Goal: Task Accomplishment & Management: Manage account settings

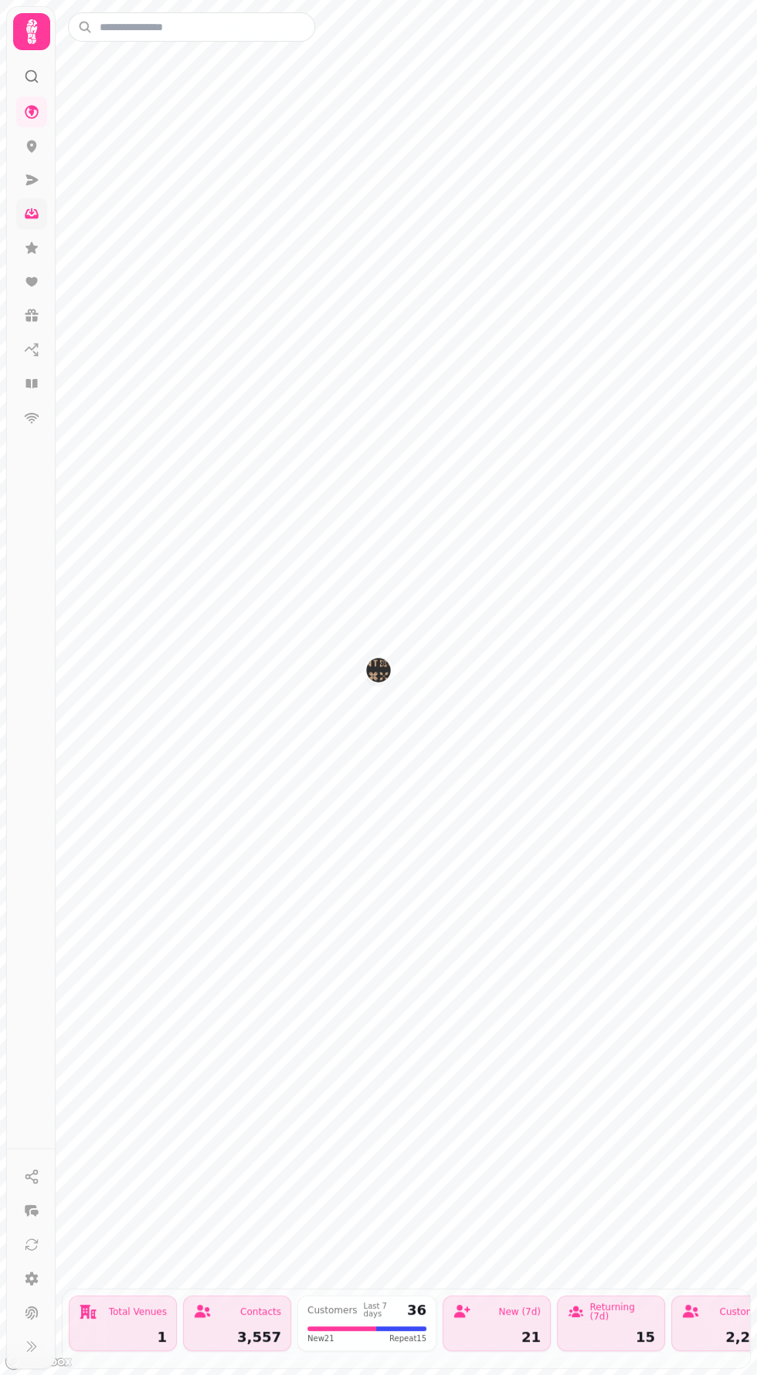
click at [44, 212] on link at bounding box center [31, 213] width 31 height 31
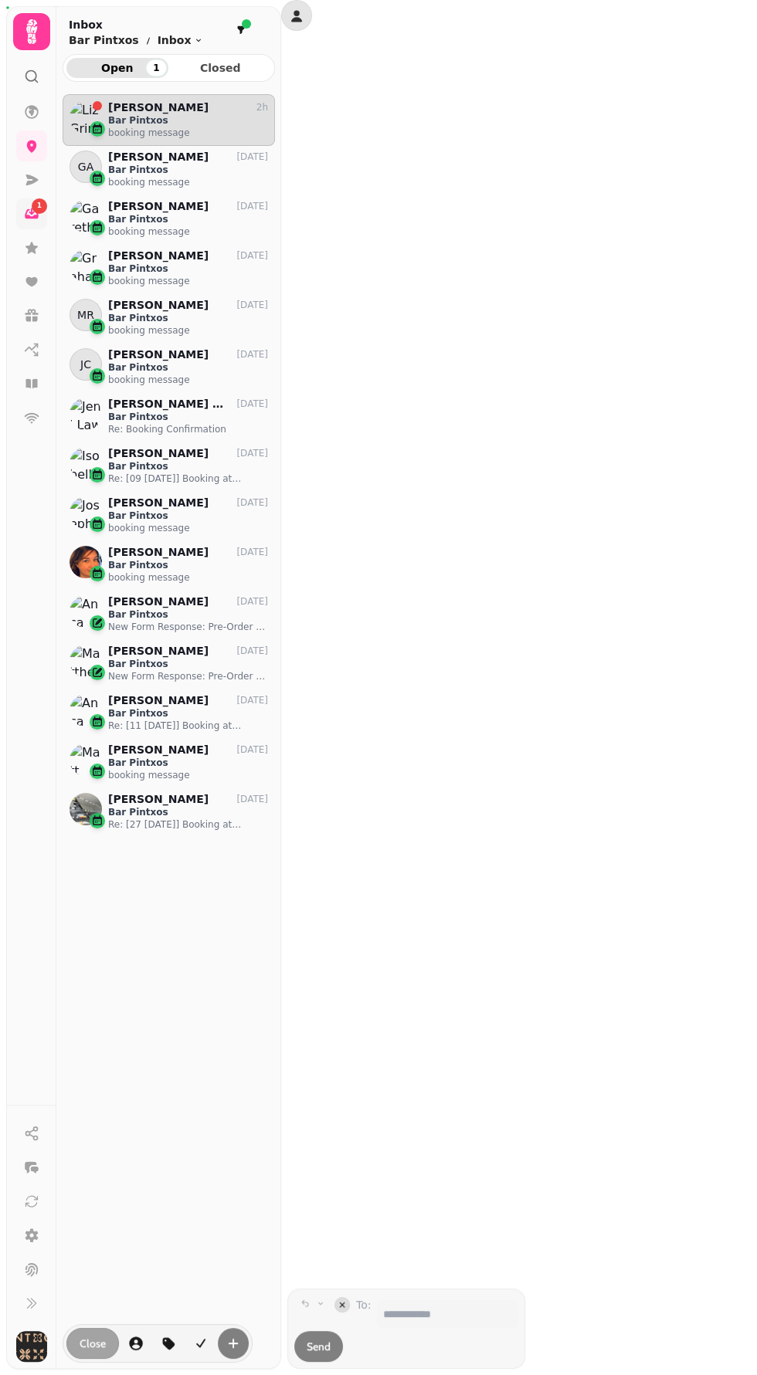
scroll to position [1268, 212]
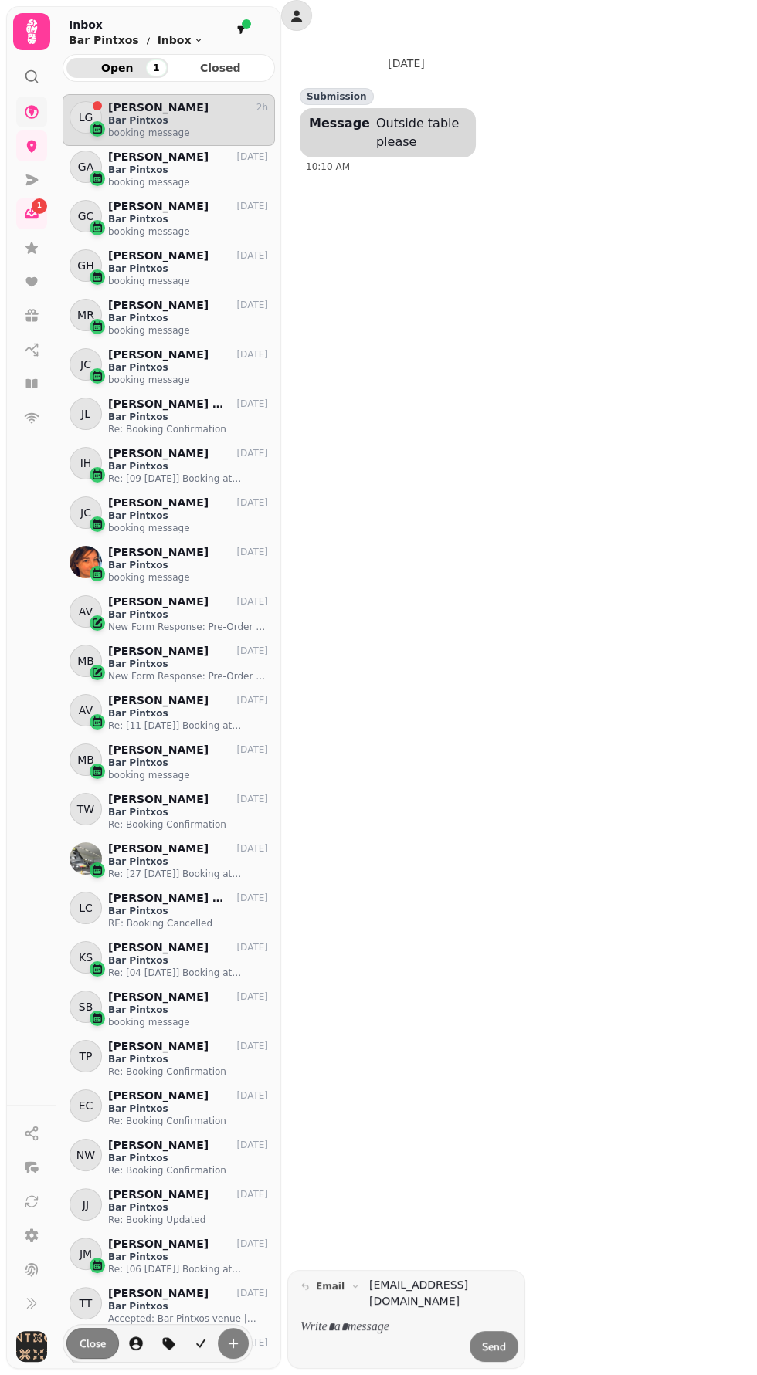
click at [31, 111] on icon at bounding box center [32, 112] width 14 height 14
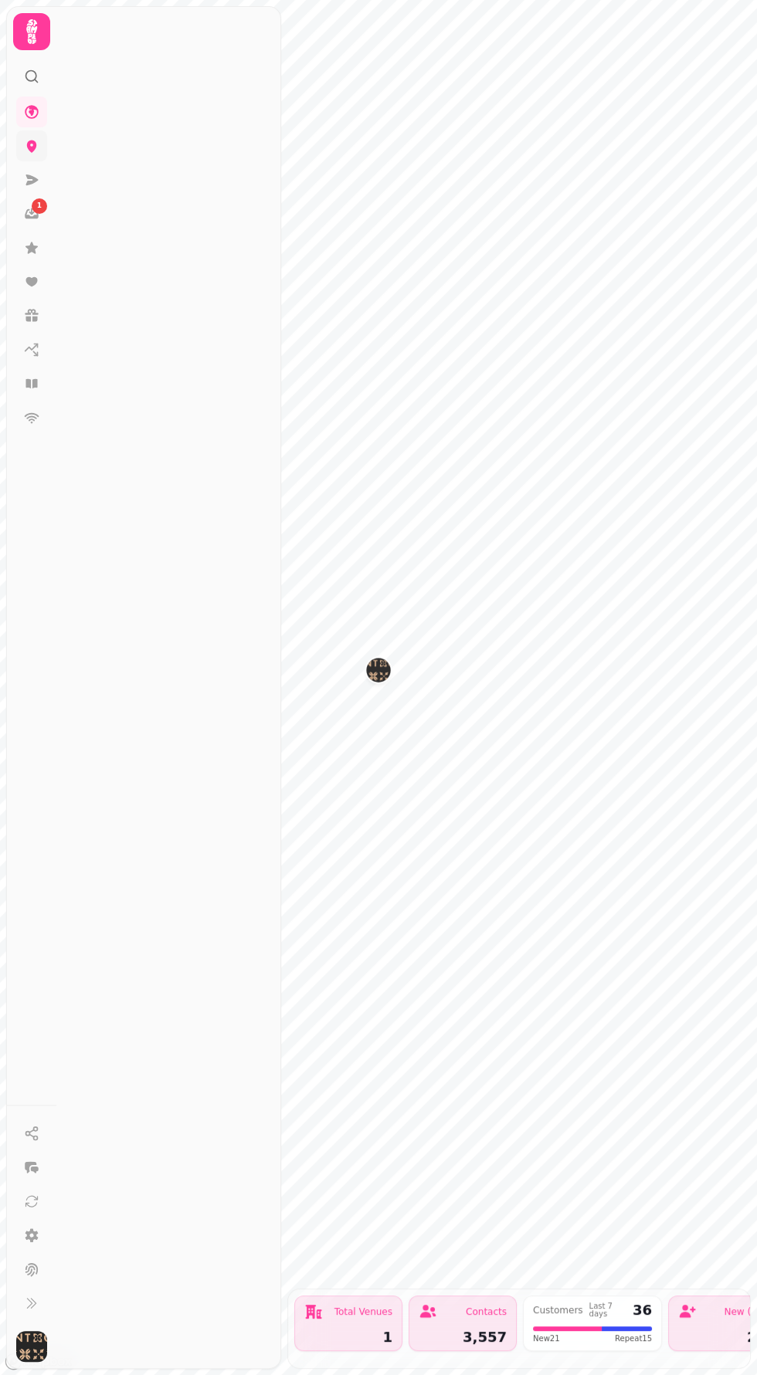
click at [29, 144] on icon at bounding box center [32, 147] width 10 height 12
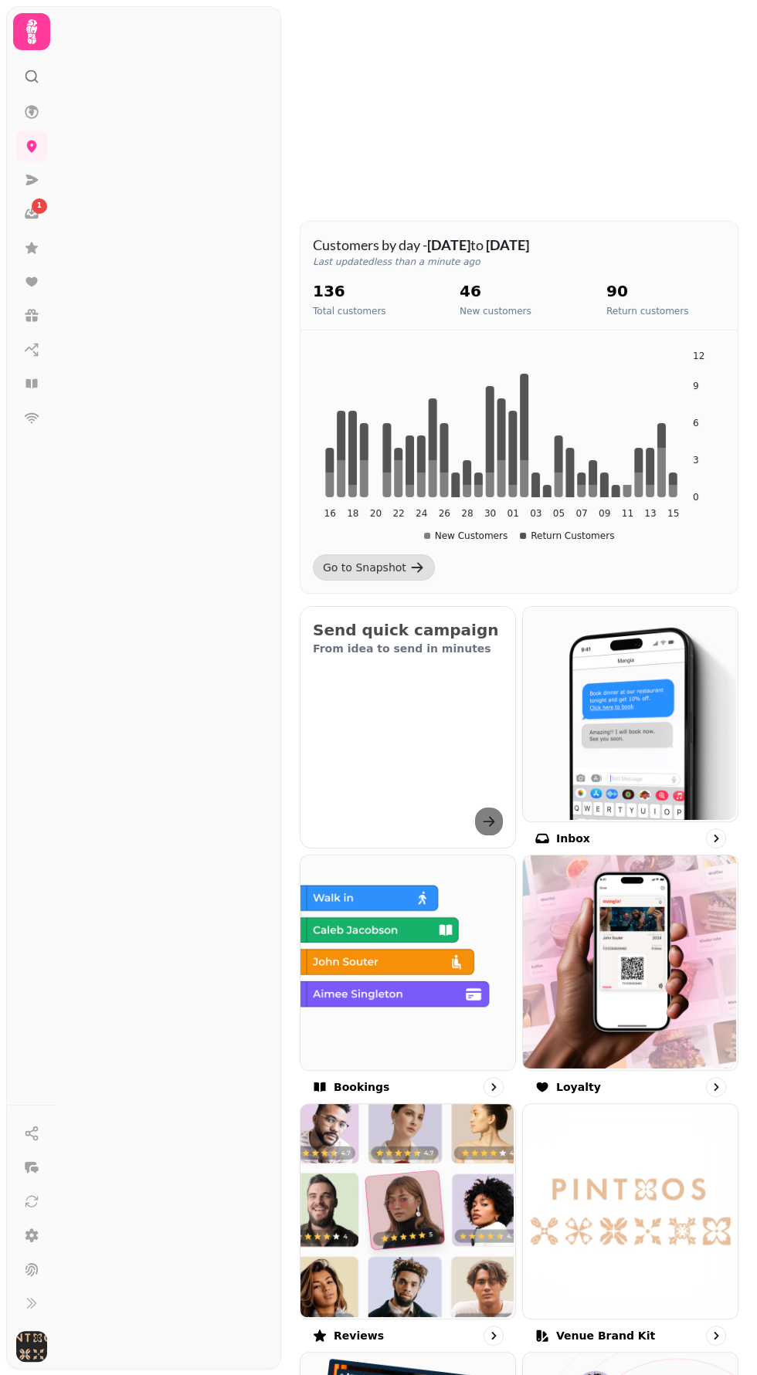
click at [12, 376] on nav "1" at bounding box center [32, 265] width 40 height 337
click at [26, 410] on icon at bounding box center [31, 417] width 15 height 15
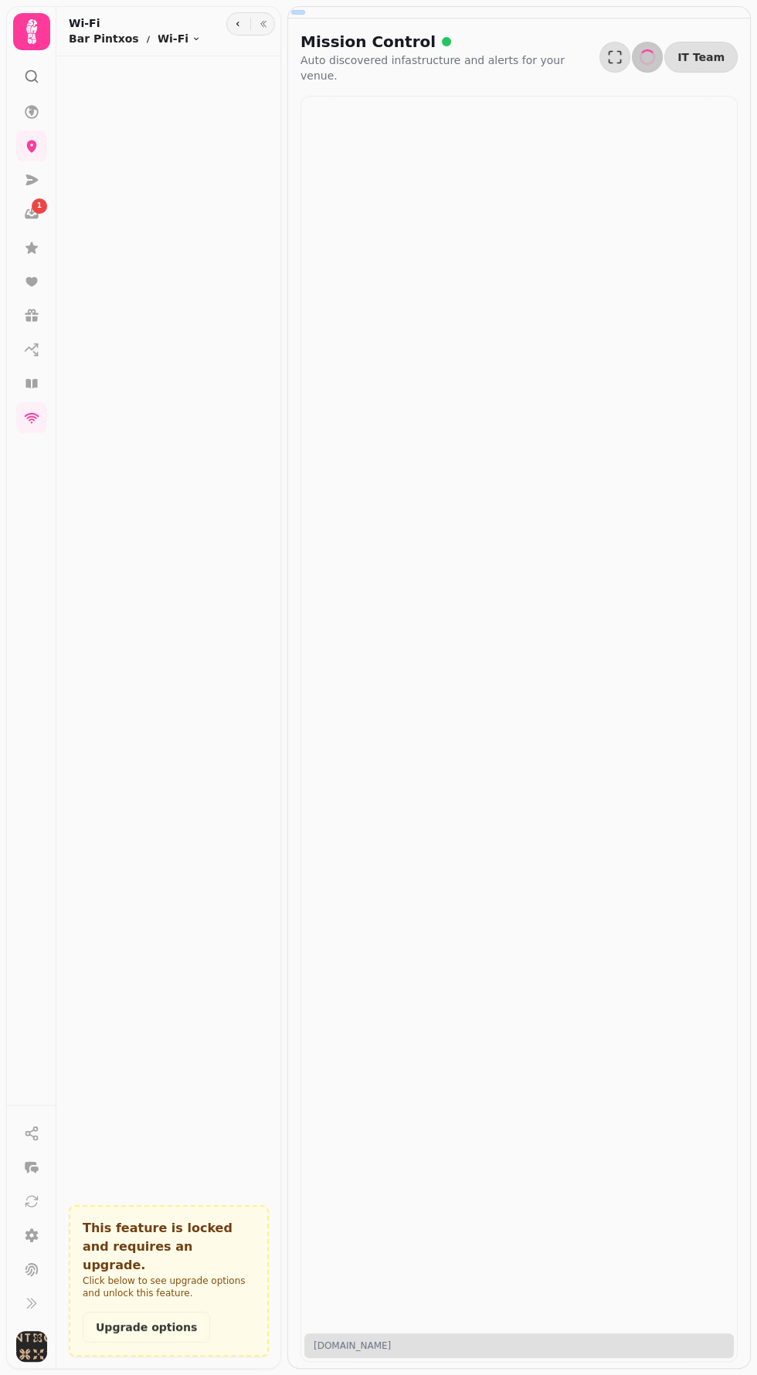
click at [26, 380] on div "Wi-Fi Upgrade Benefits Capture customer data through branded guest Wi-Fi portal…" at bounding box center [378, 687] width 757 height 1375
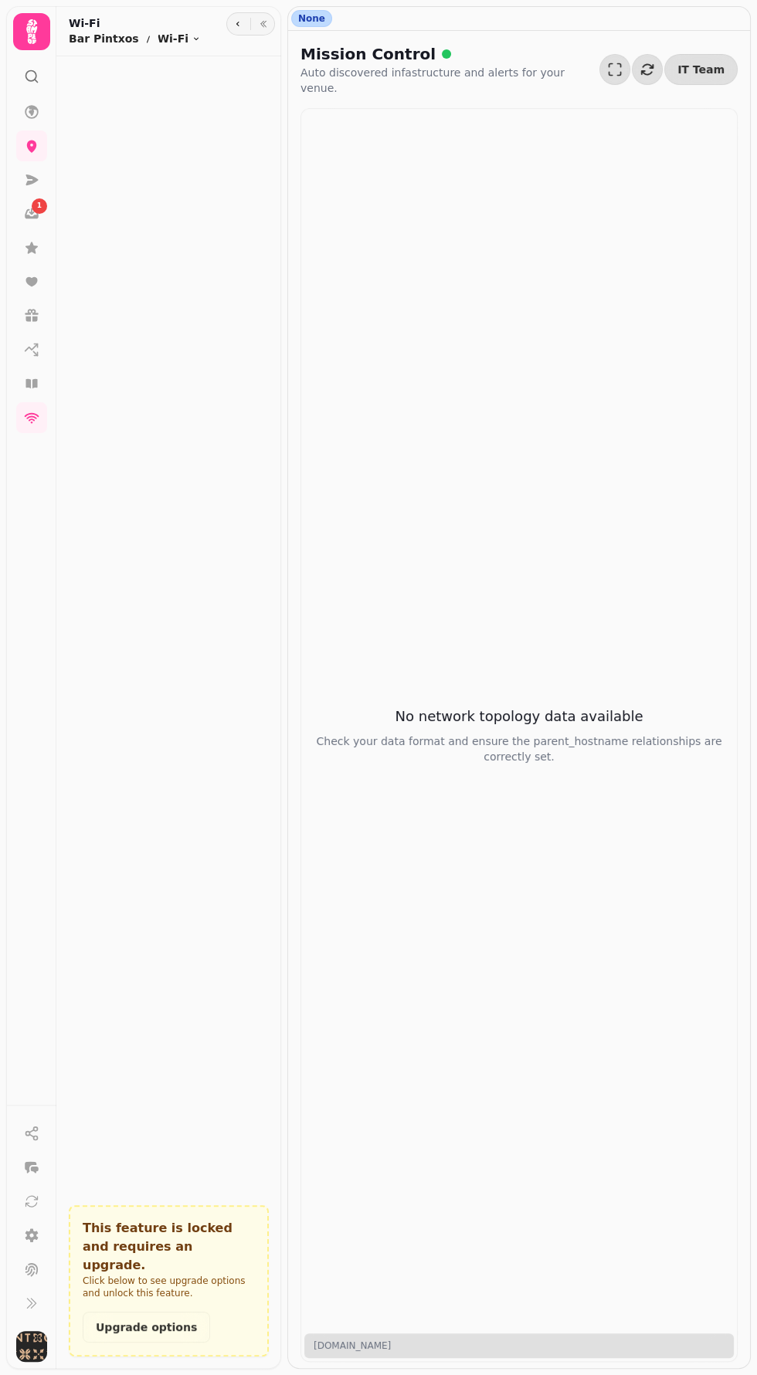
click at [35, 377] on div "Wi-Fi Upgrade Benefits Capture customer data through branded guest Wi-Fi portal…" at bounding box center [378, 687] width 757 height 1375
click at [40, 372] on div "Wi-Fi Upgrade Benefits Capture customer data through branded guest Wi-Fi portal…" at bounding box center [378, 687] width 757 height 1375
click at [27, 395] on div "Wi-Fi Upgrade Benefits Capture customer data through branded guest Wi-Fi portal…" at bounding box center [378, 687] width 757 height 1375
click at [39, 373] on div "Wi-Fi Upgrade Benefits Capture customer data through branded guest Wi-Fi portal…" at bounding box center [378, 687] width 757 height 1375
click at [32, 213] on div "Wi-Fi Upgrade Benefits Capture customer data through branded guest Wi-Fi portal…" at bounding box center [378, 687] width 757 height 1375
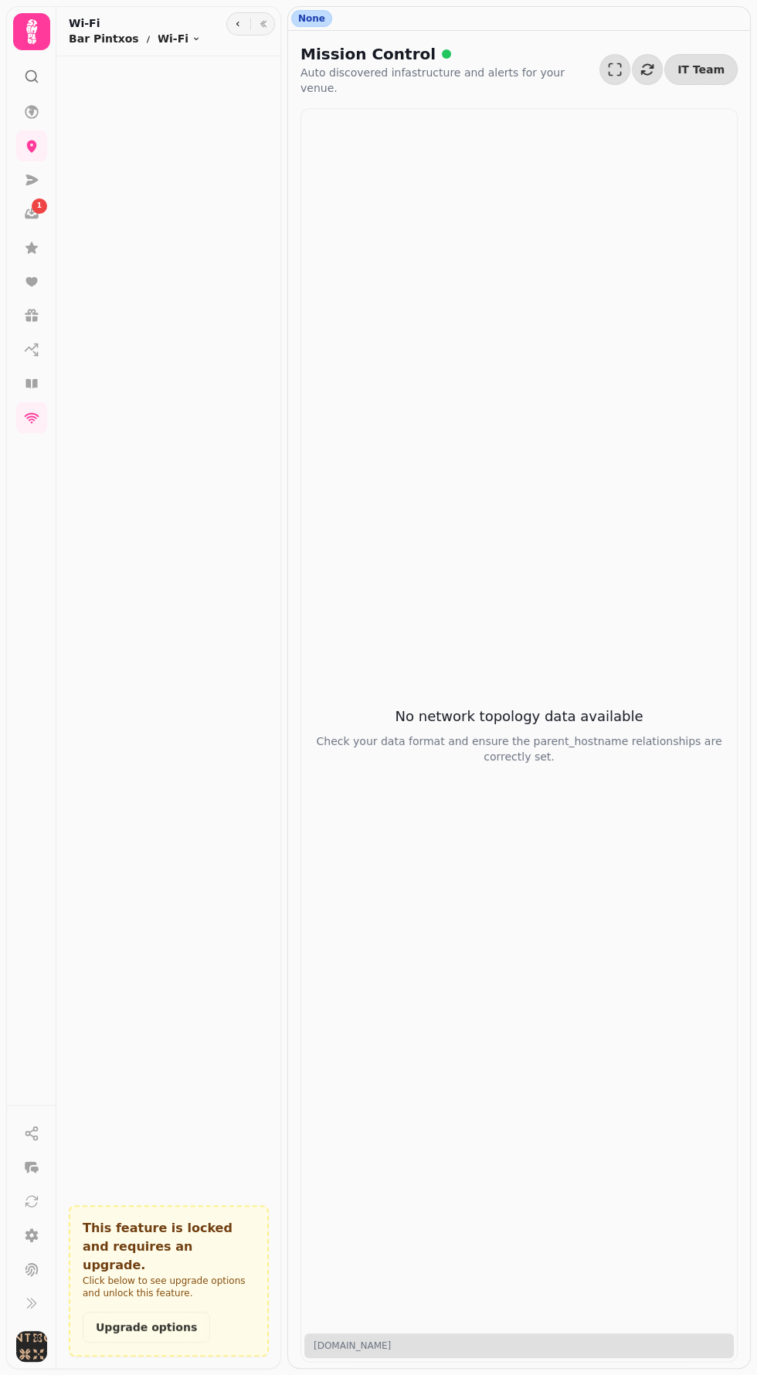
click at [23, 385] on div "Wi-Fi Upgrade Benefits Capture customer data through branded guest Wi-Fi portal…" at bounding box center [378, 687] width 757 height 1375
click at [40, 374] on div "Wi-Fi Upgrade Benefits Capture customer data through branded guest Wi-Fi portal…" at bounding box center [378, 687] width 757 height 1375
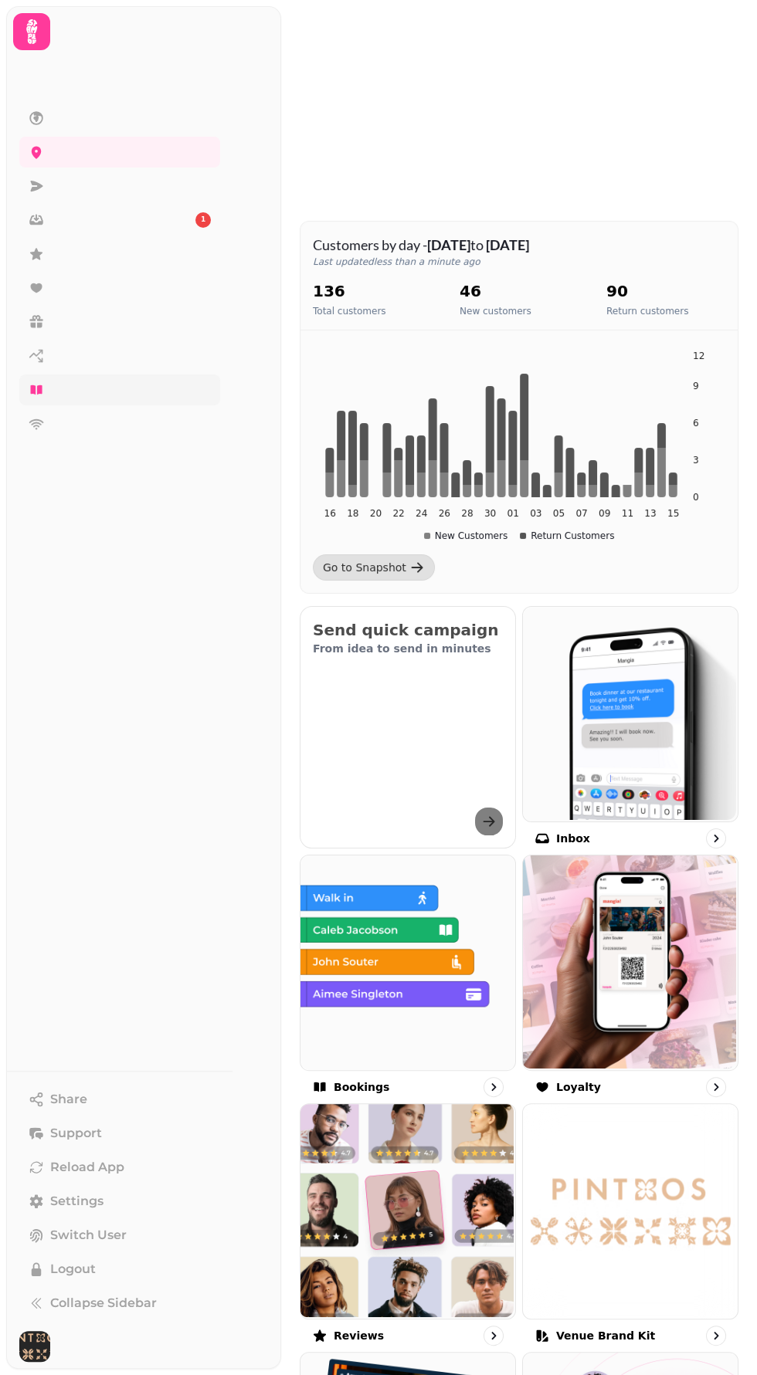
click at [50, 389] on span "Bookings" at bounding box center [50, 390] width 0 height 19
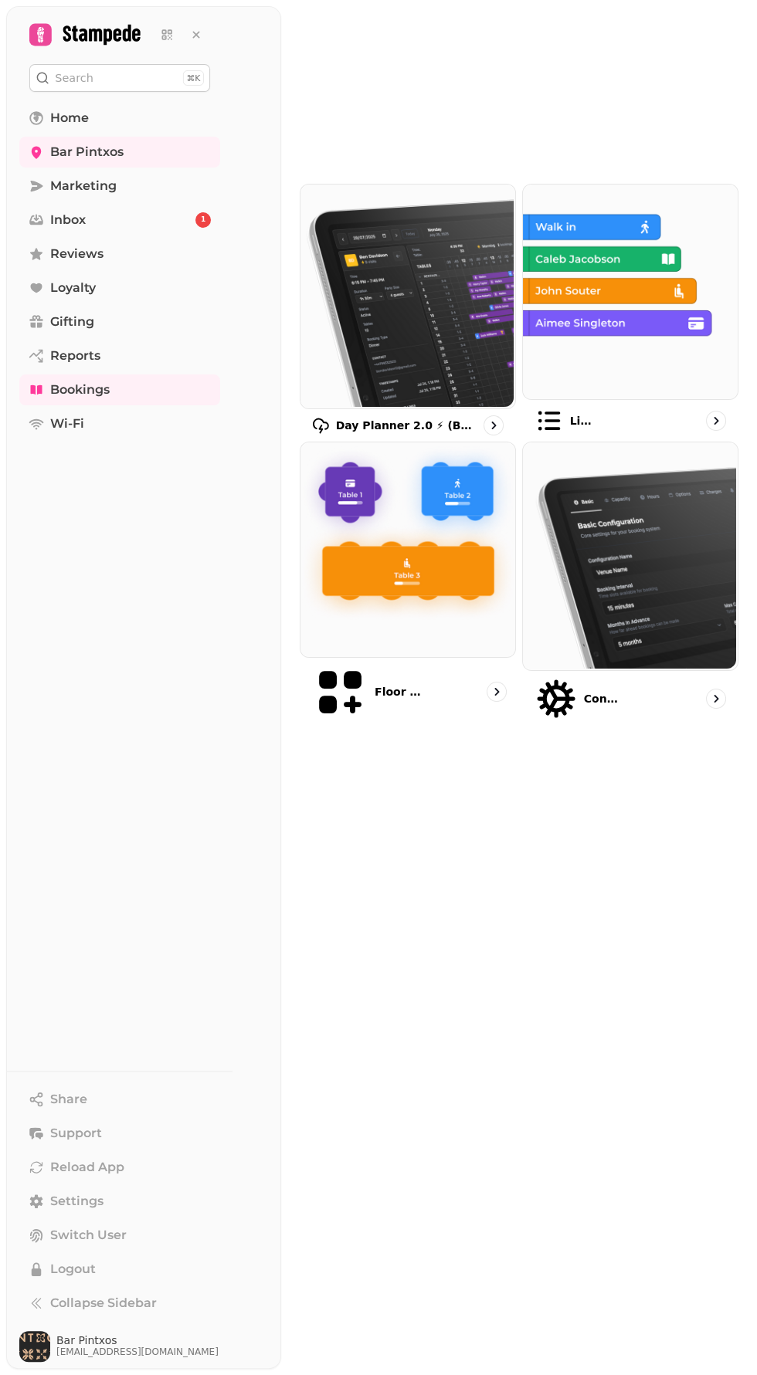
click at [419, 551] on img at bounding box center [406, 548] width 215 height 215
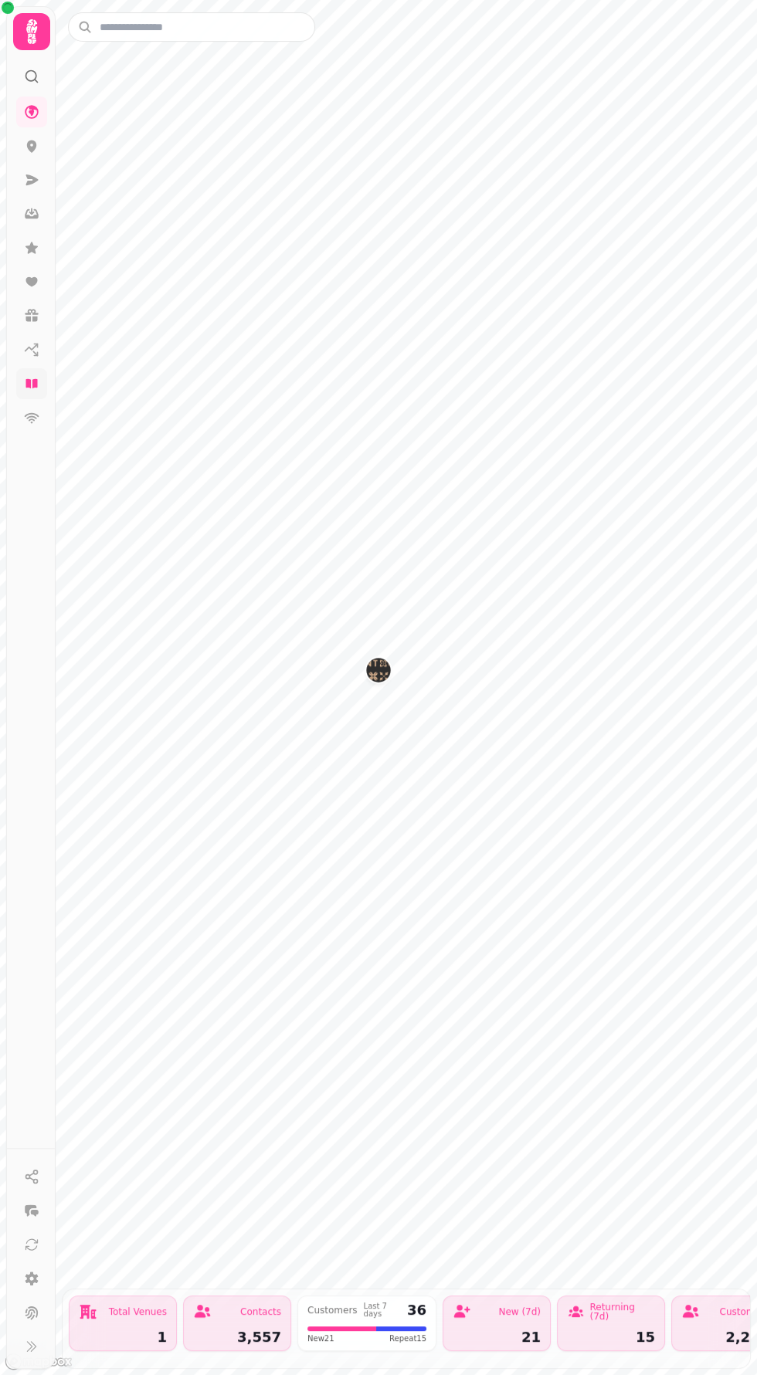
click at [27, 382] on icon at bounding box center [31, 383] width 12 height 9
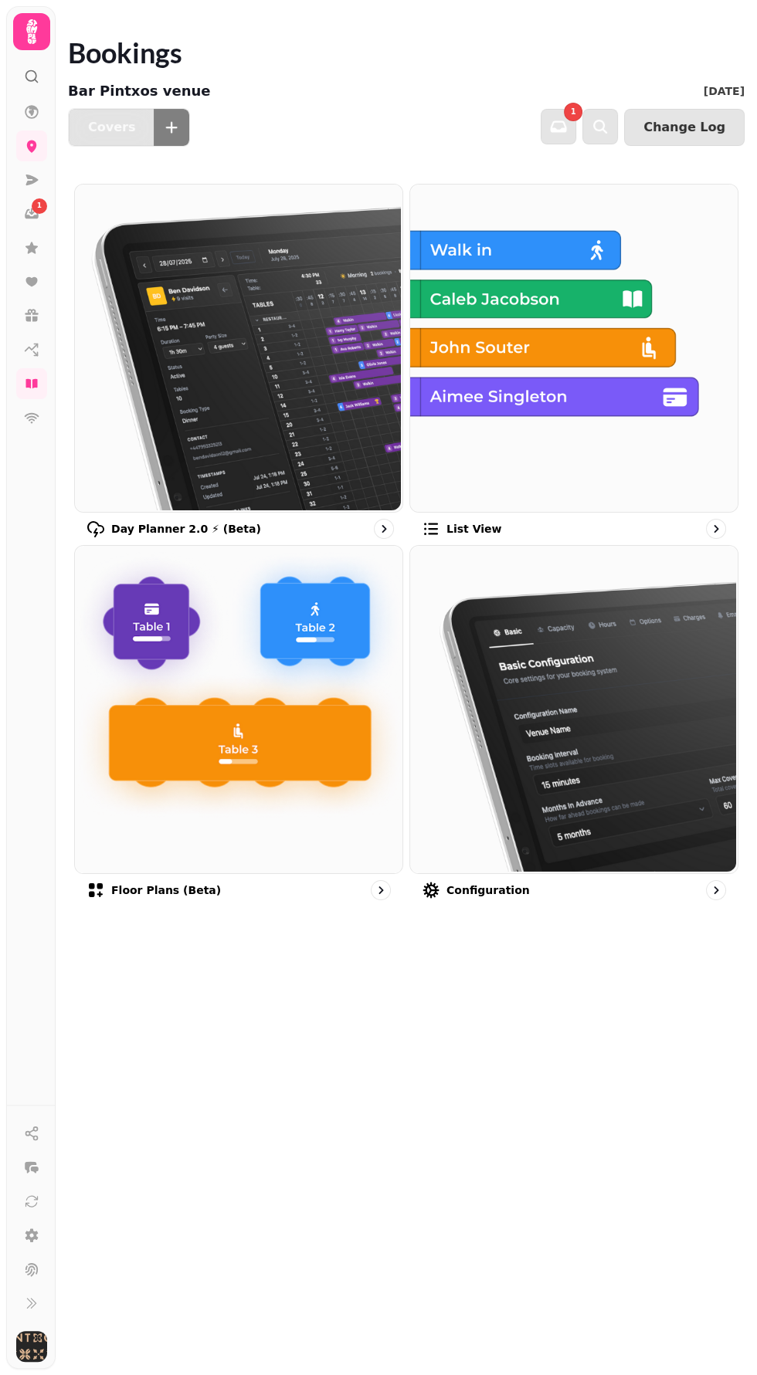
click at [231, 374] on img at bounding box center [236, 346] width 327 height 327
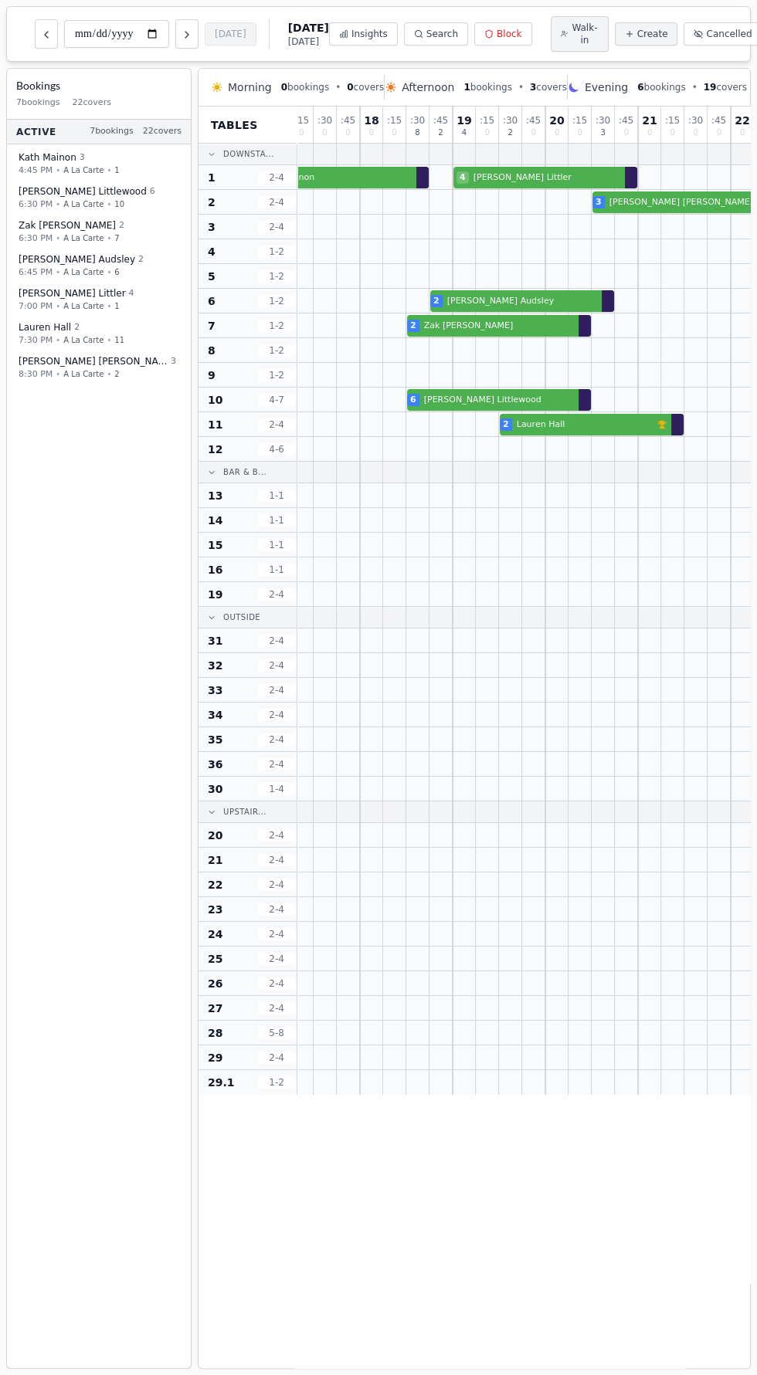
scroll to position [0, 499]
click at [188, 37] on icon "Next day" at bounding box center [187, 35] width 12 height 12
type input "**********"
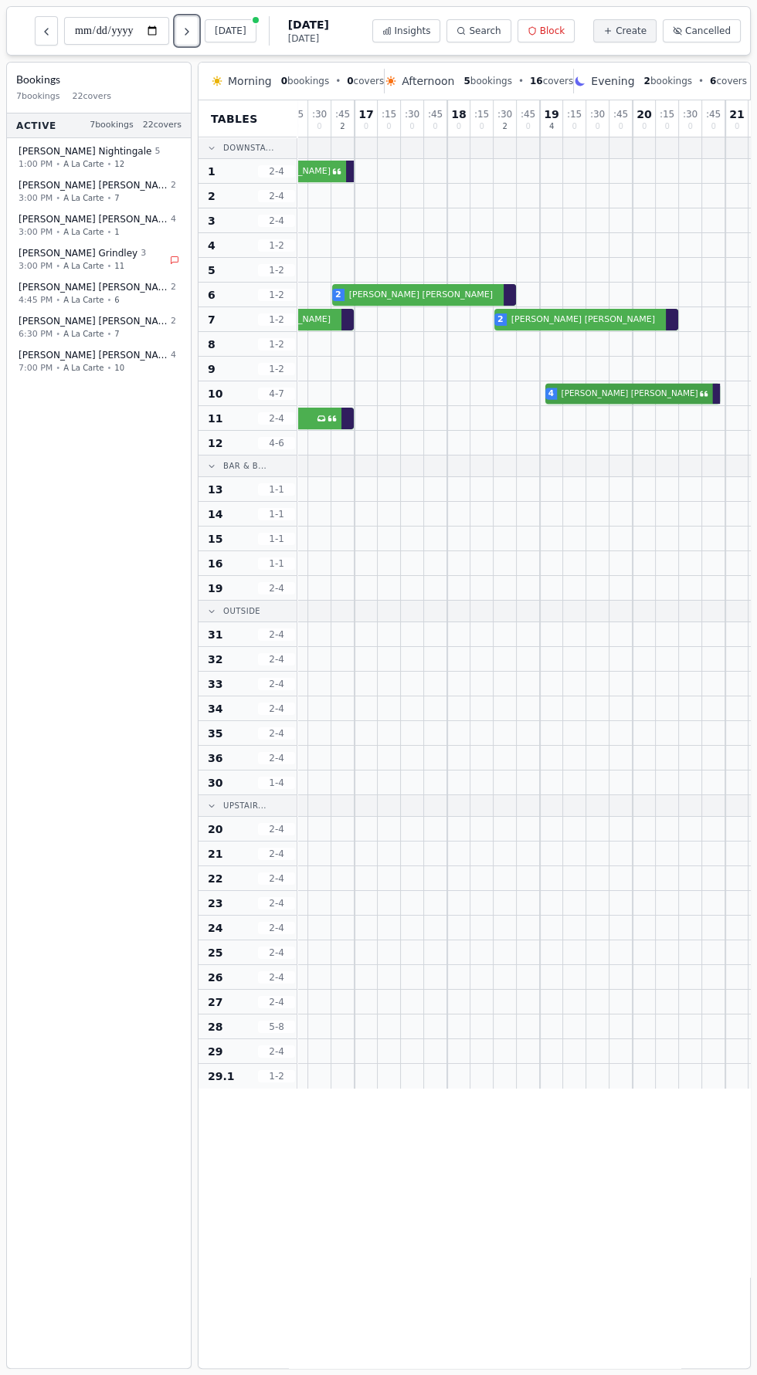
click at [629, 397] on div "4 Megan Robinson" at bounding box center [365, 393] width 1135 height 25
select select "****"
select select "*"
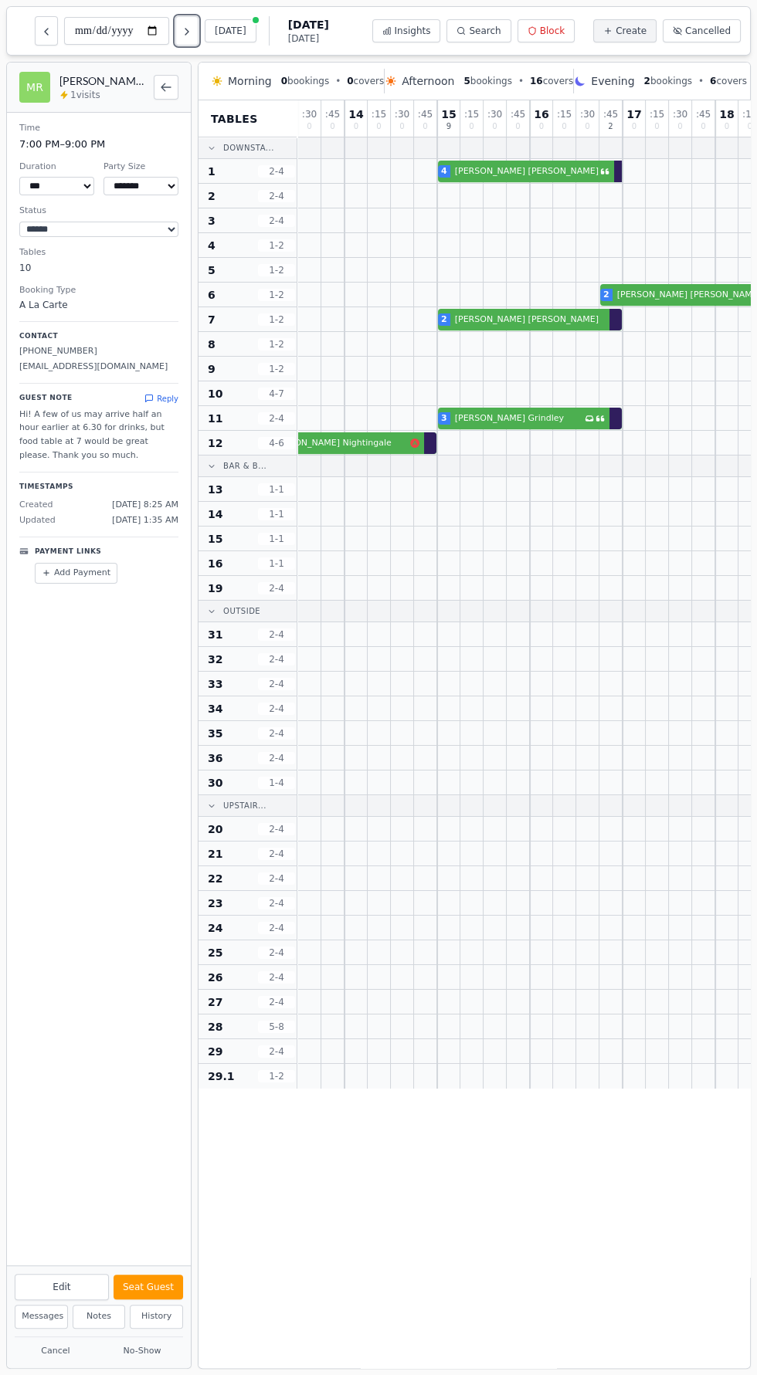
scroll to position [0, 220]
click at [545, 417] on div "3 Liz Grindley Has conversation thread" at bounding box center [644, 418] width 1135 height 25
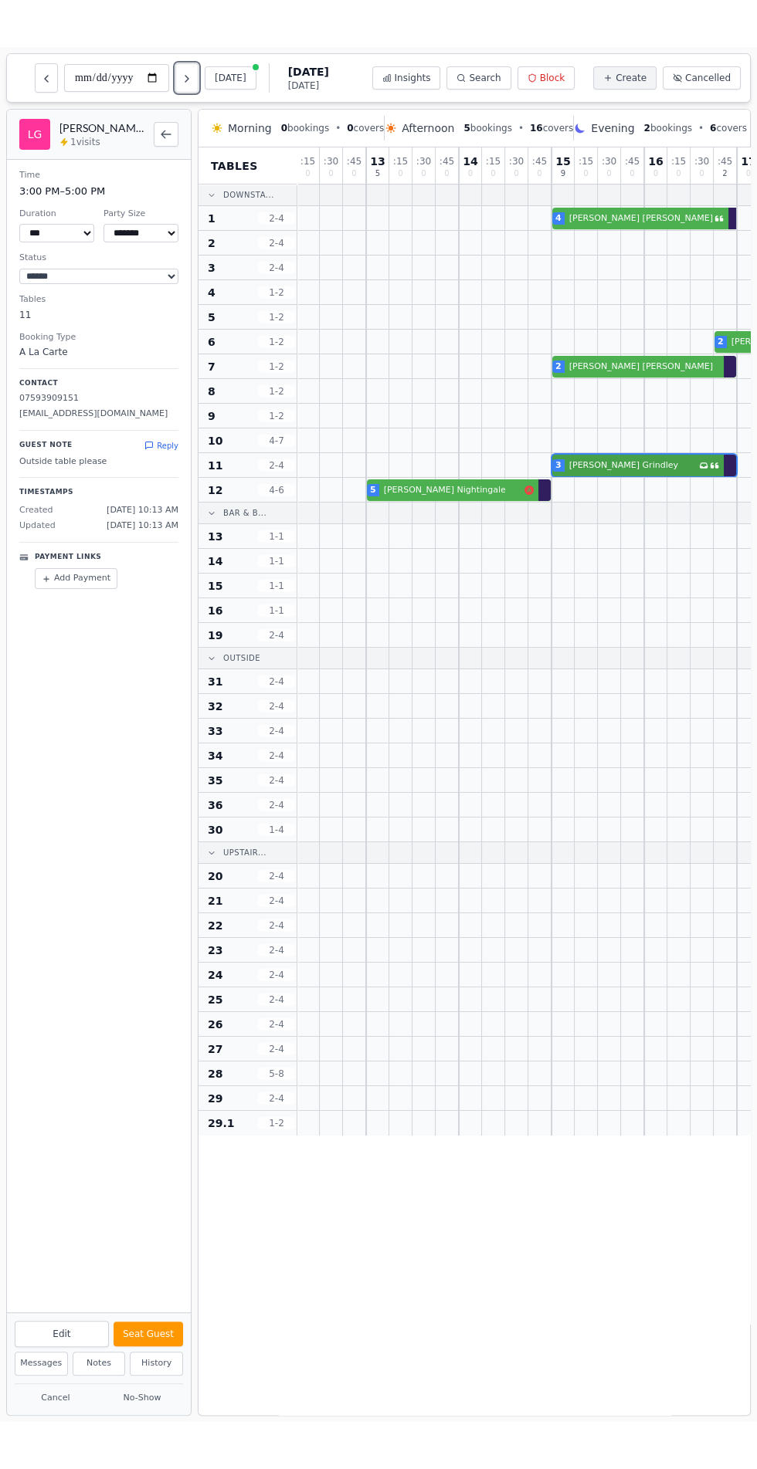
scroll to position [0, 122]
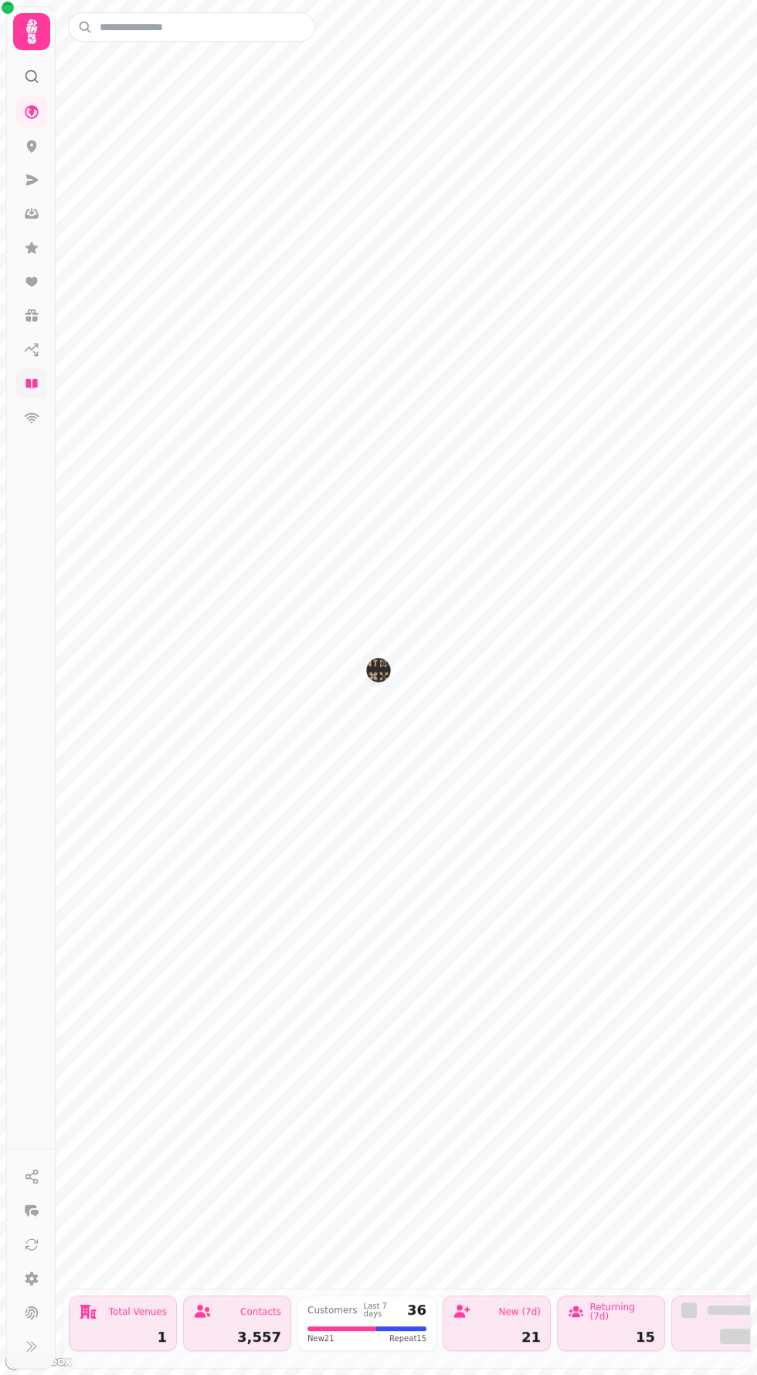
click at [35, 380] on icon at bounding box center [31, 383] width 12 height 9
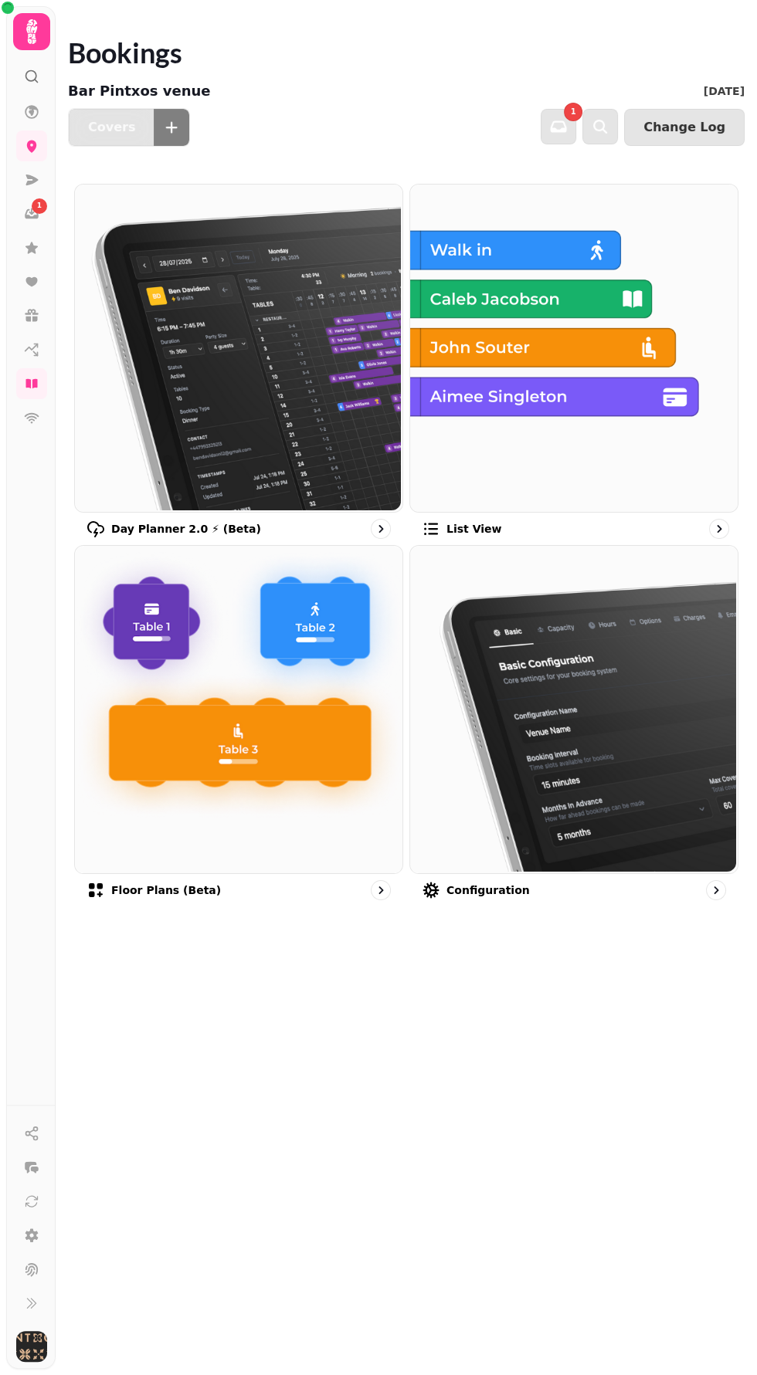
click at [604, 364] on img at bounding box center [571, 346] width 327 height 327
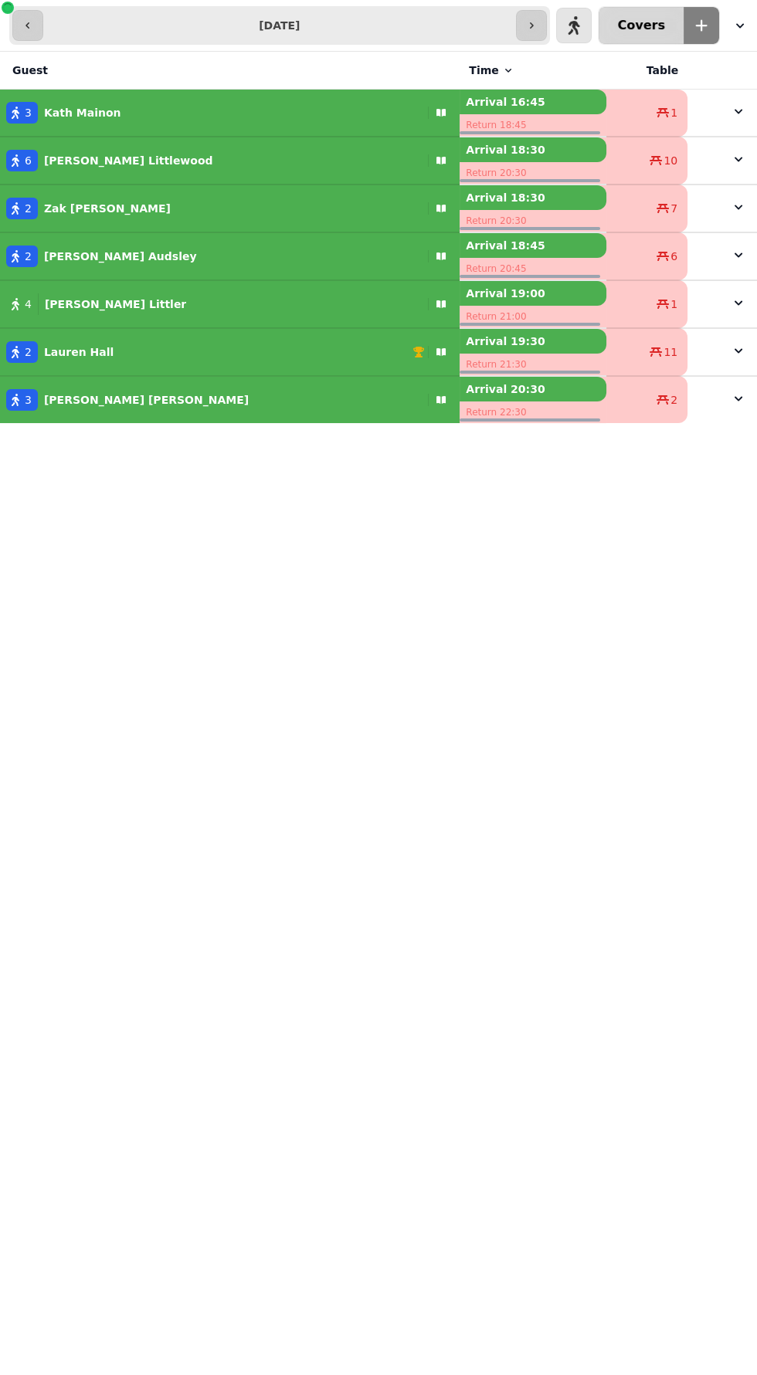
click at [665, 25] on button "22 7 Covers" at bounding box center [640, 25] width 85 height 37
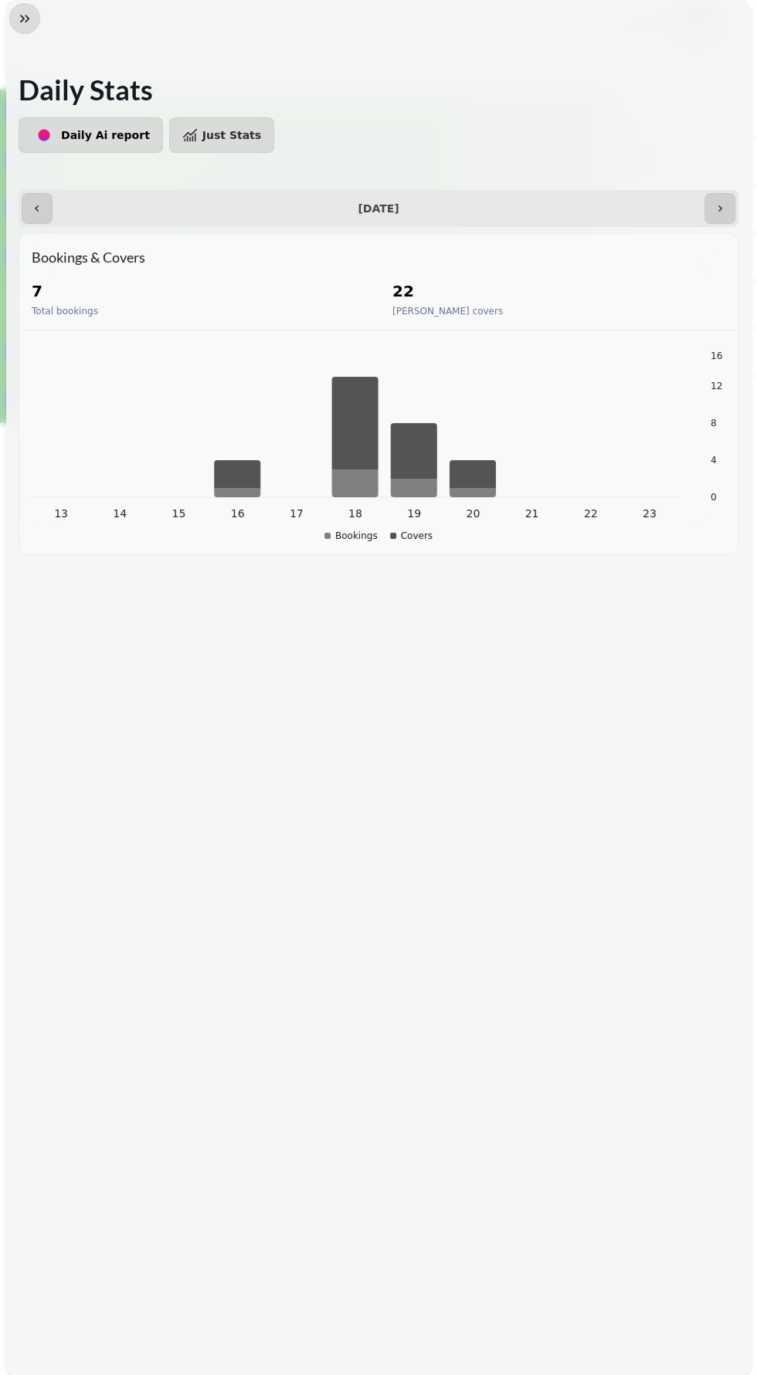
click at [712, 33] on div at bounding box center [378, 18] width 744 height 37
click at [25, 18] on icon "button" at bounding box center [24, 18] width 15 height 15
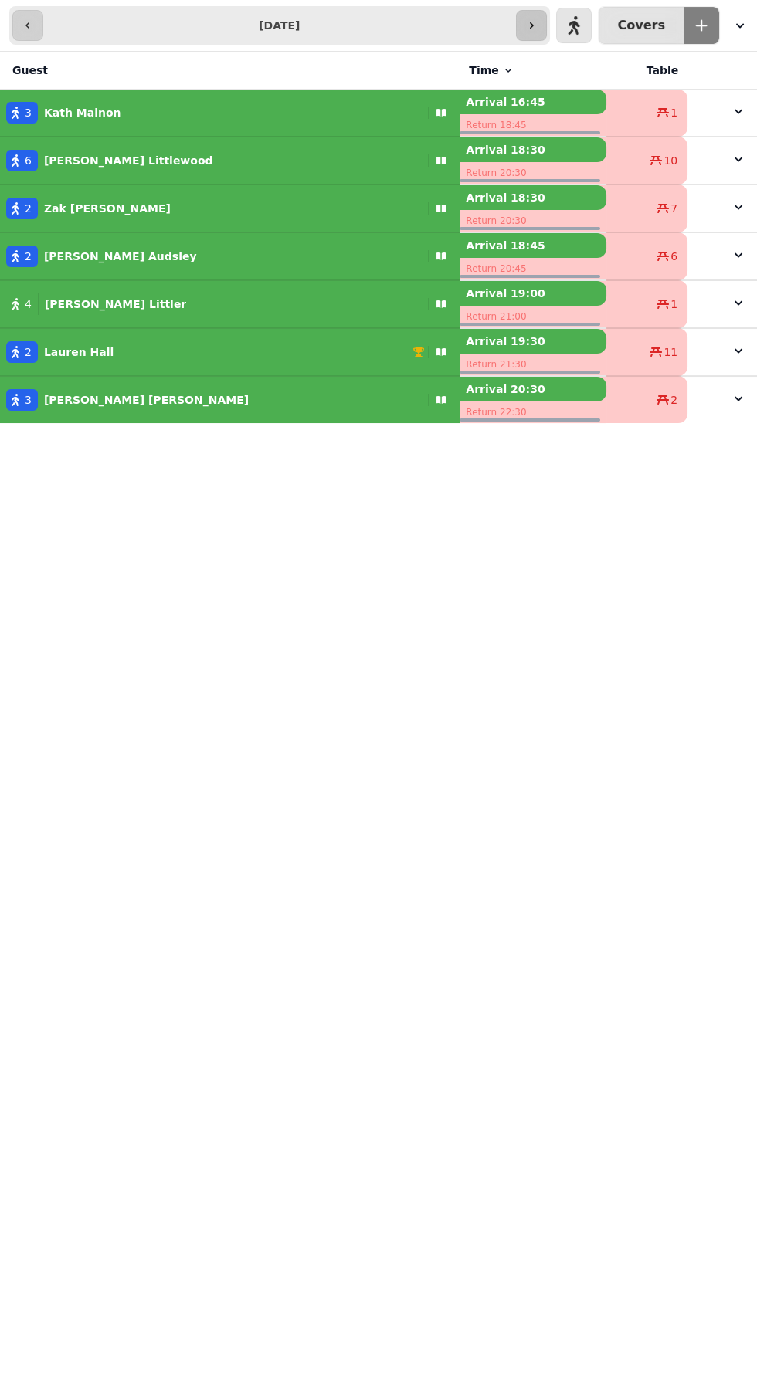
click at [536, 17] on button "button" at bounding box center [531, 25] width 31 height 31
type input "**********"
